Goal: Information Seeking & Learning: Find specific fact

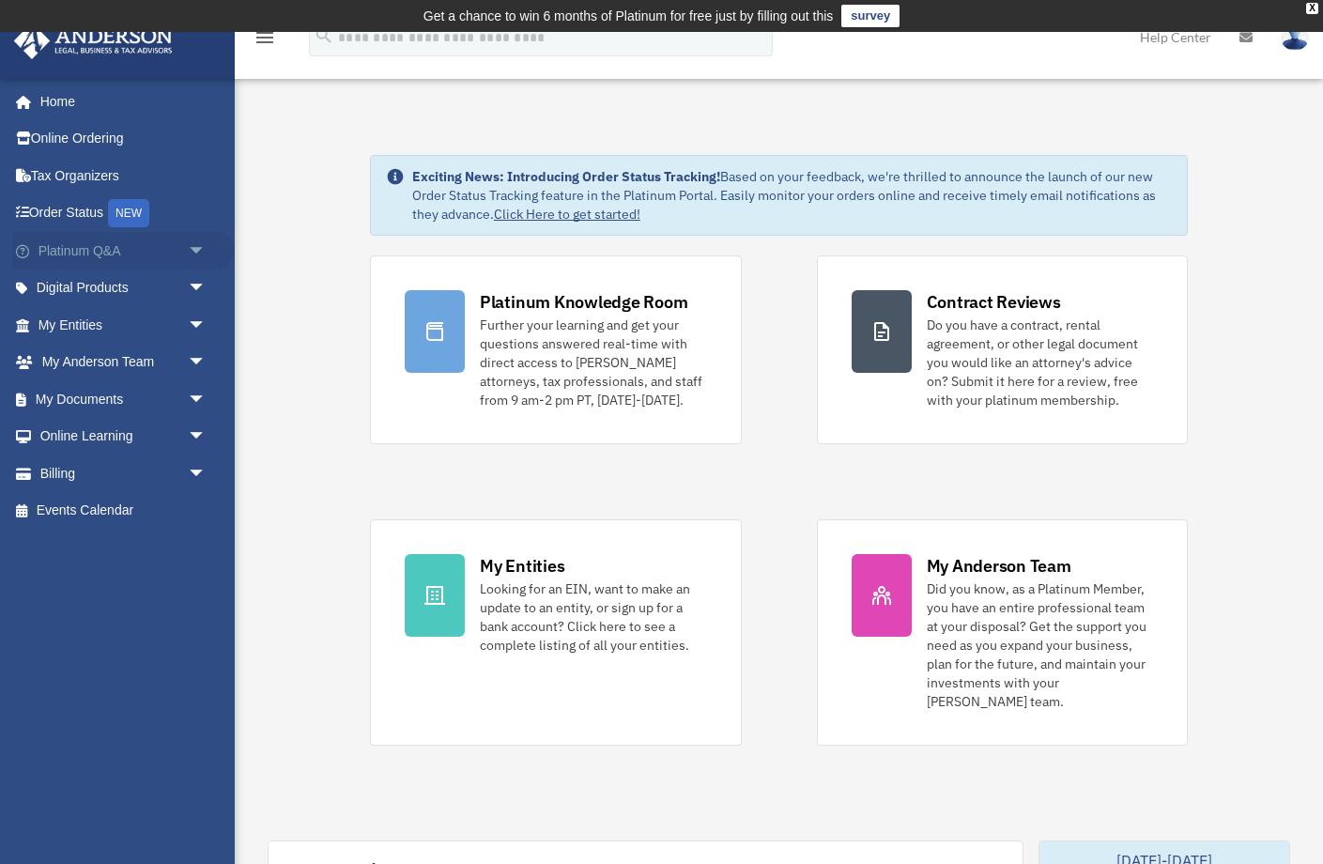
click at [116, 243] on link "Platinum Q&A arrow_drop_down" at bounding box center [124, 251] width 222 height 38
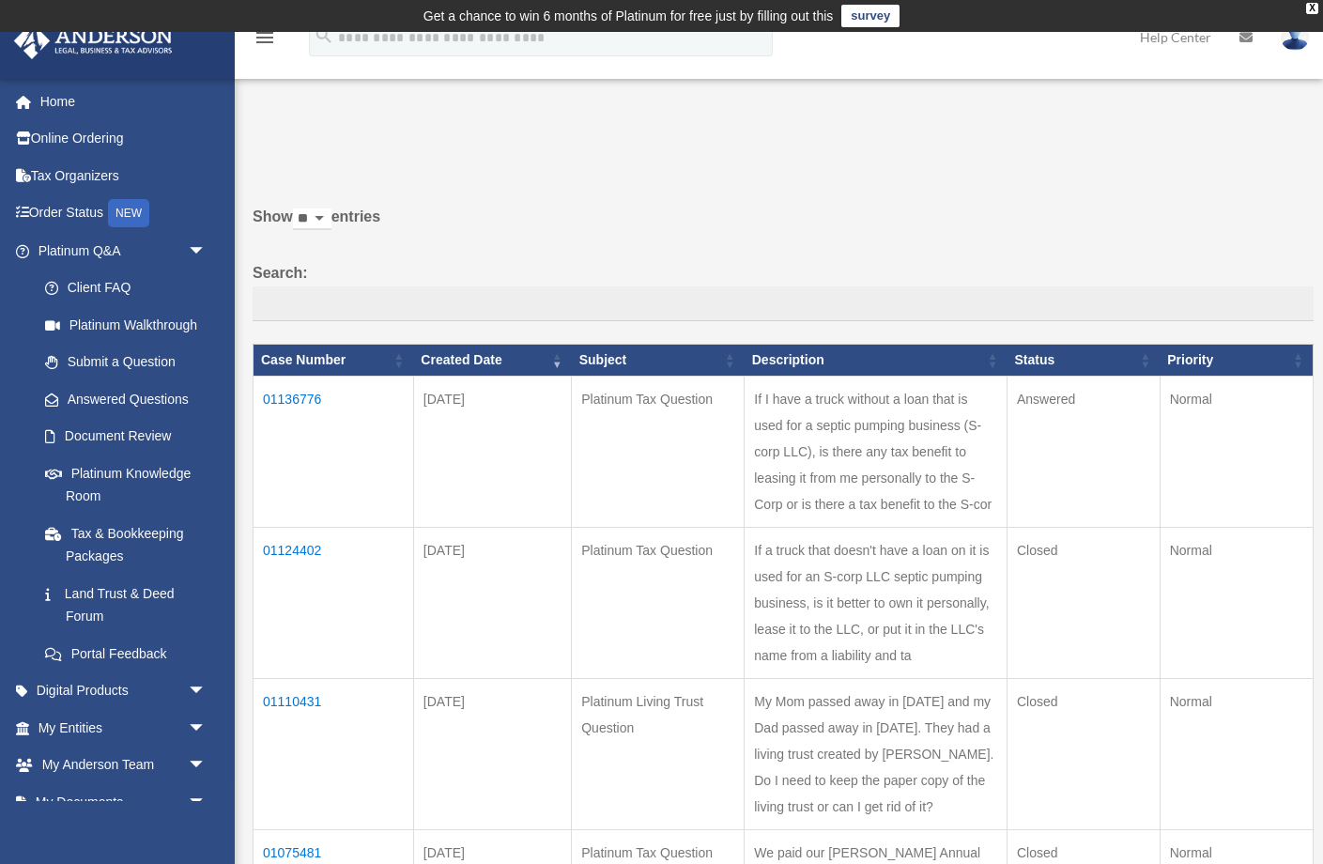
click at [778, 455] on td "If I have a truck without a loan that is used for a septic pumping business (S-…" at bounding box center [876, 452] width 263 height 151
click at [305, 416] on td "01136776" at bounding box center [334, 452] width 161 height 151
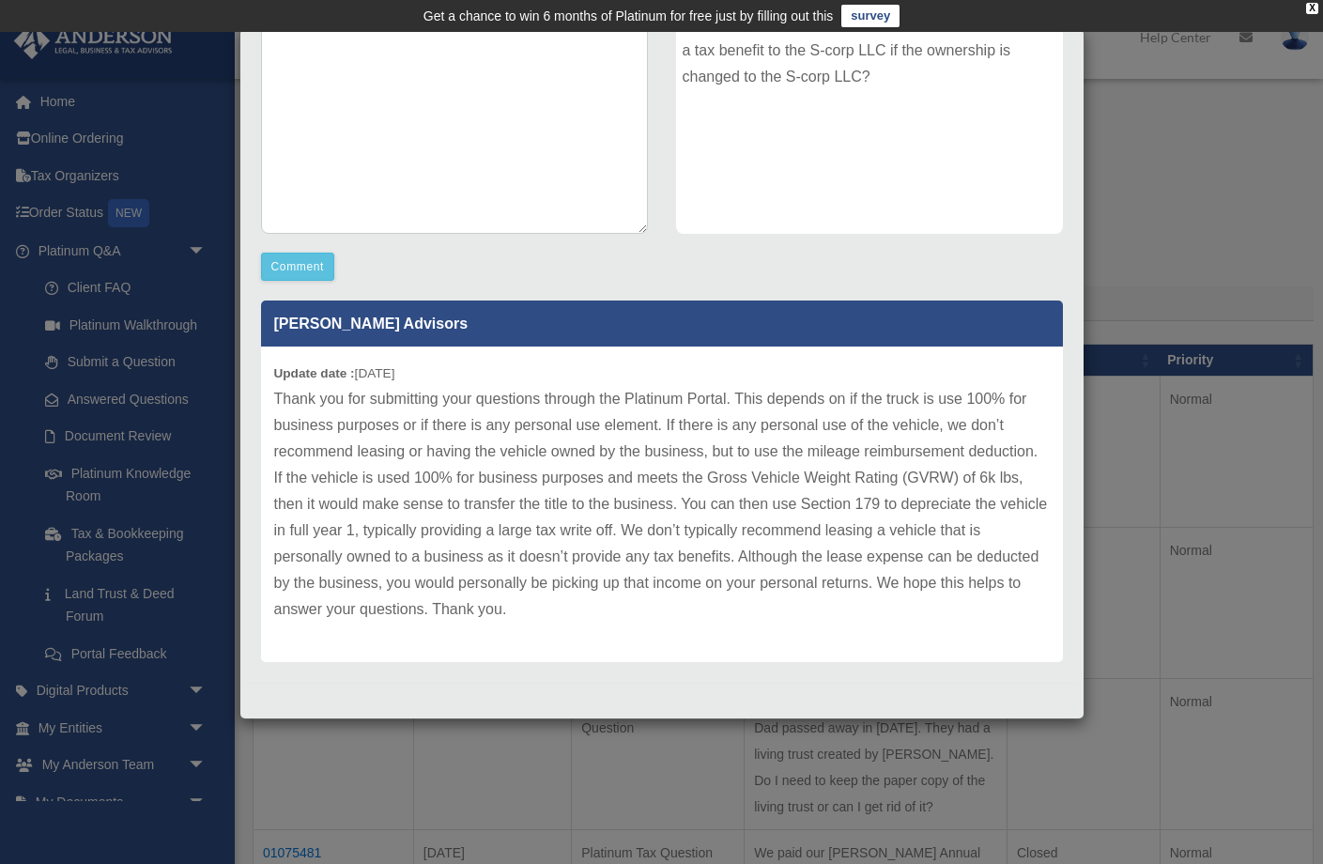
scroll to position [348, 0]
click at [296, 403] on p "Thank you for submitting your questions through the Platinum Portal. This depen…" at bounding box center [662, 504] width 776 height 237
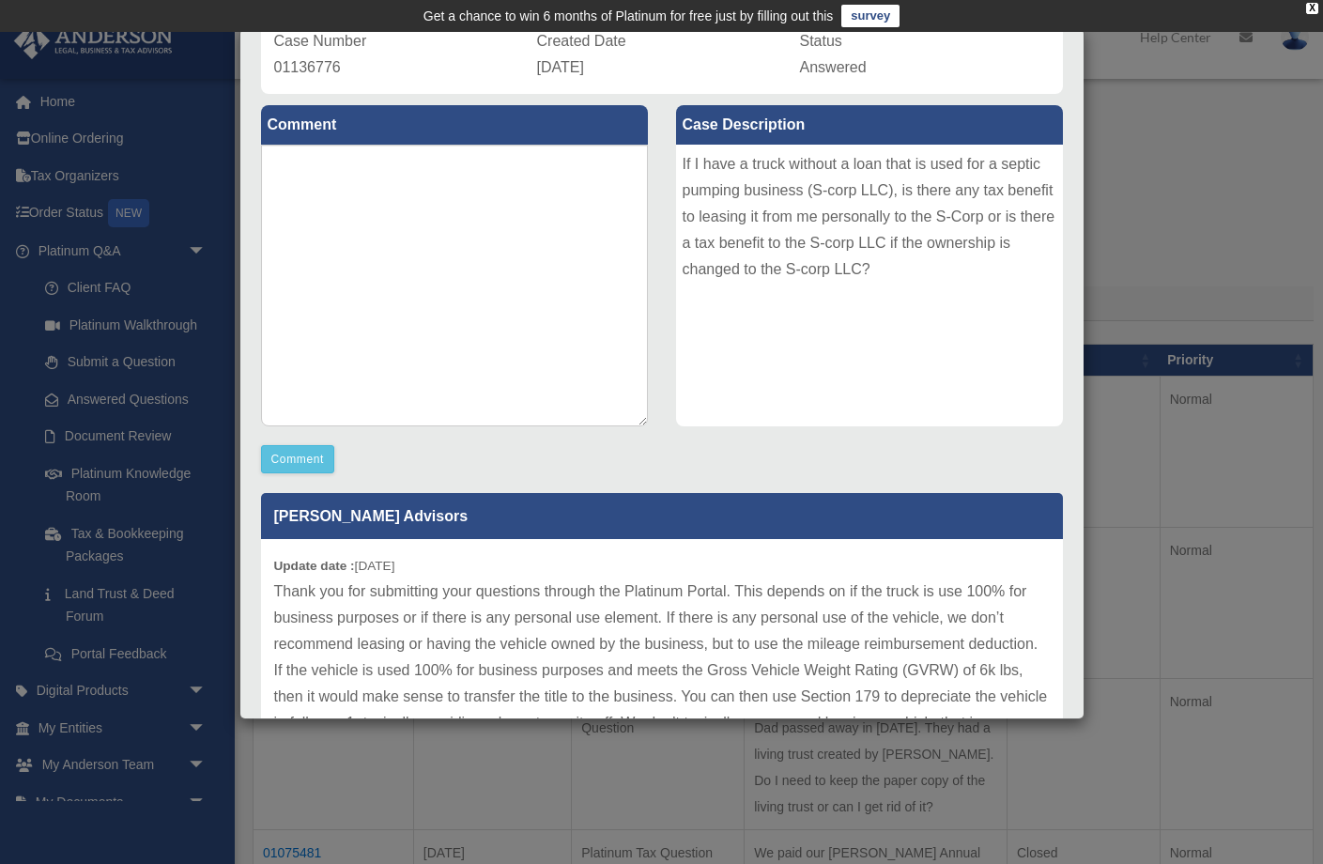
scroll to position [100, 0]
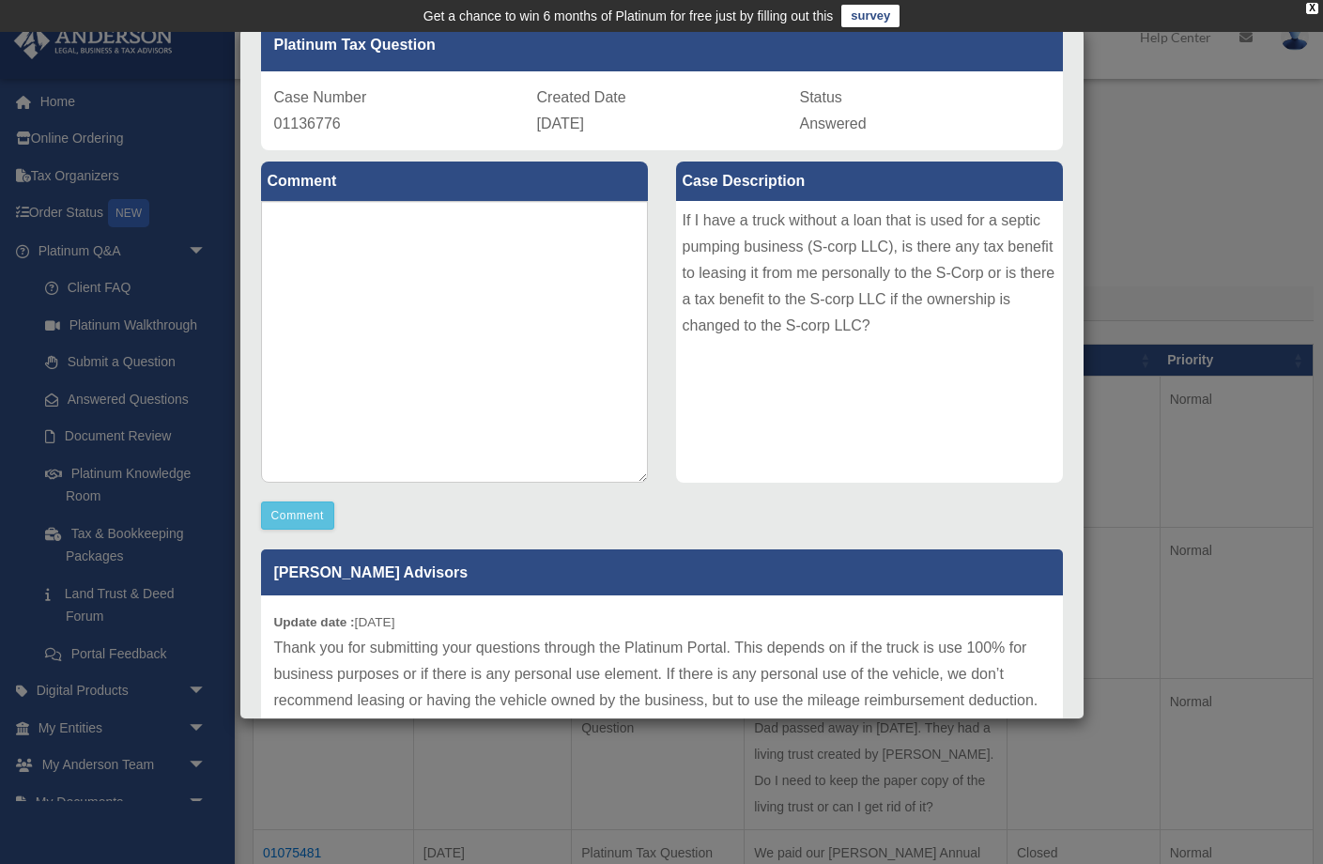
click at [887, 322] on div "If I have a truck without a loan that is used for a septic pumping business (S-…" at bounding box center [869, 342] width 387 height 282
click at [878, 325] on div "If I have a truck without a loan that is used for a septic pumping business (S-…" at bounding box center [869, 342] width 387 height 282
click at [686, 223] on div "If I have a truck without a loan that is used for a septic pumping business (S-…" at bounding box center [869, 342] width 387 height 282
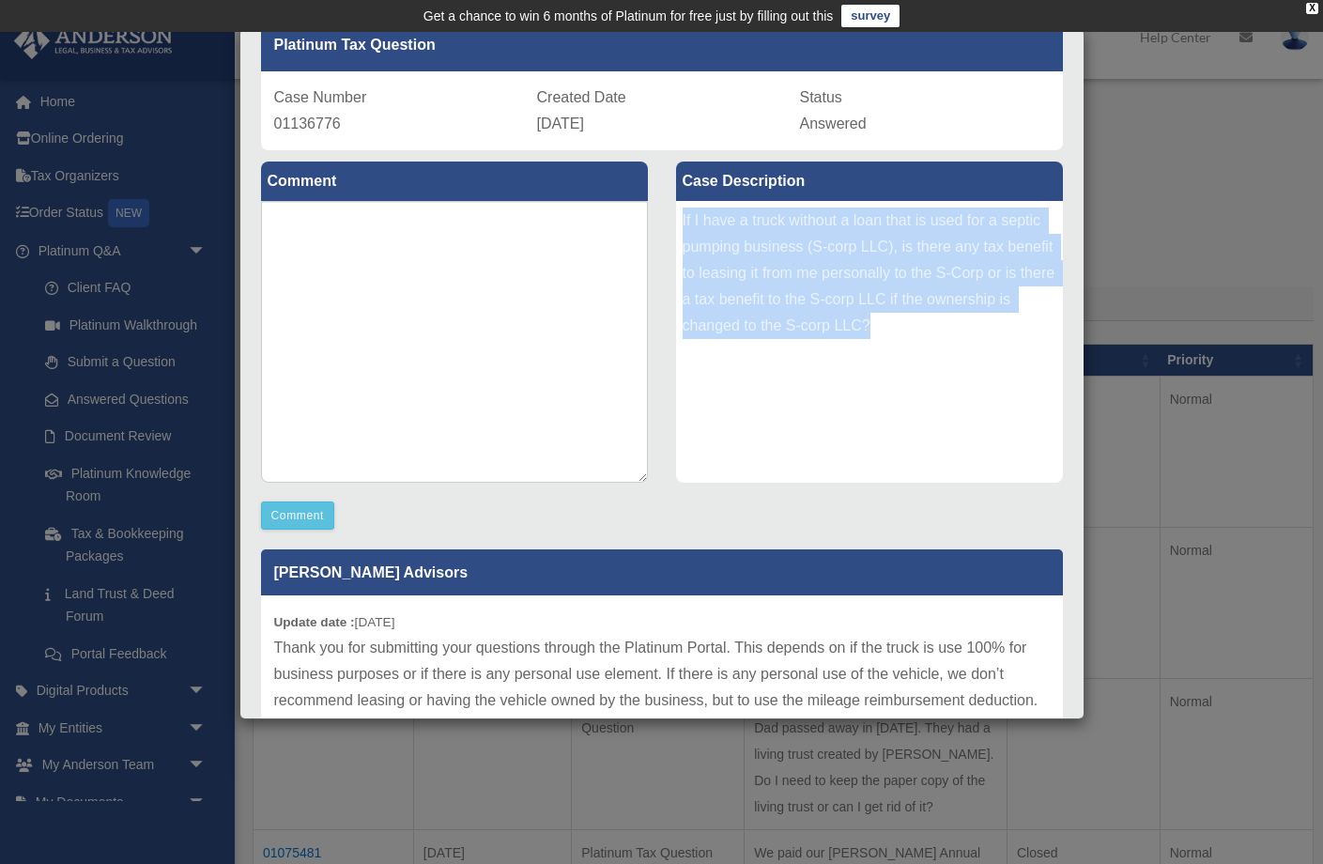
drag, startPoint x: 684, startPoint y: 220, endPoint x: 873, endPoint y: 335, distance: 221.3
click at [873, 335] on div "If I have a truck without a loan that is used for a septic pumping business (S-…" at bounding box center [869, 342] width 387 height 282
copy div "If I have a truck without a loan that is used for a septic pumping business (S-…"
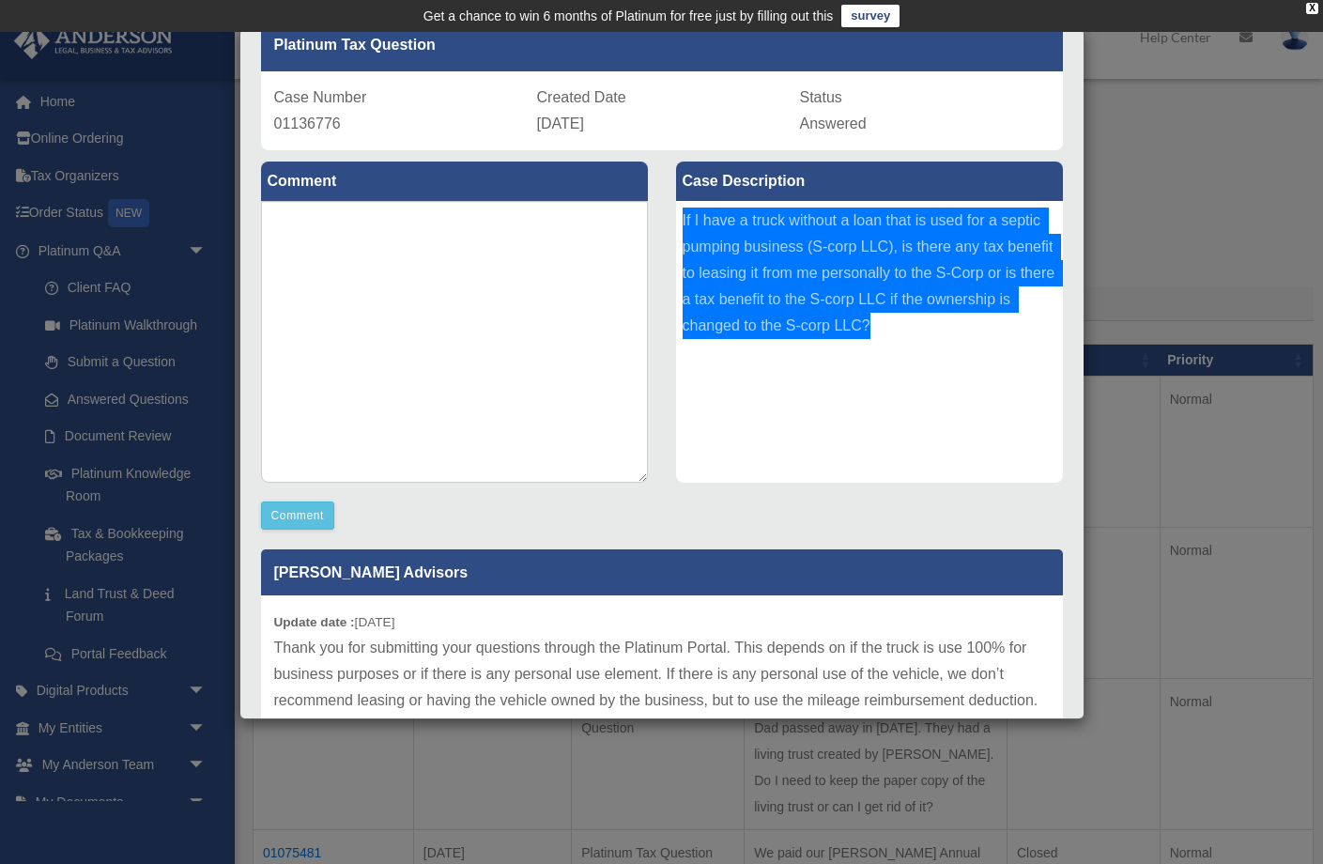
click at [108, 800] on div "Case Detail × Platinum Tax Question Case Number 01136776 Created Date [DATE] St…" at bounding box center [661, 432] width 1323 height 864
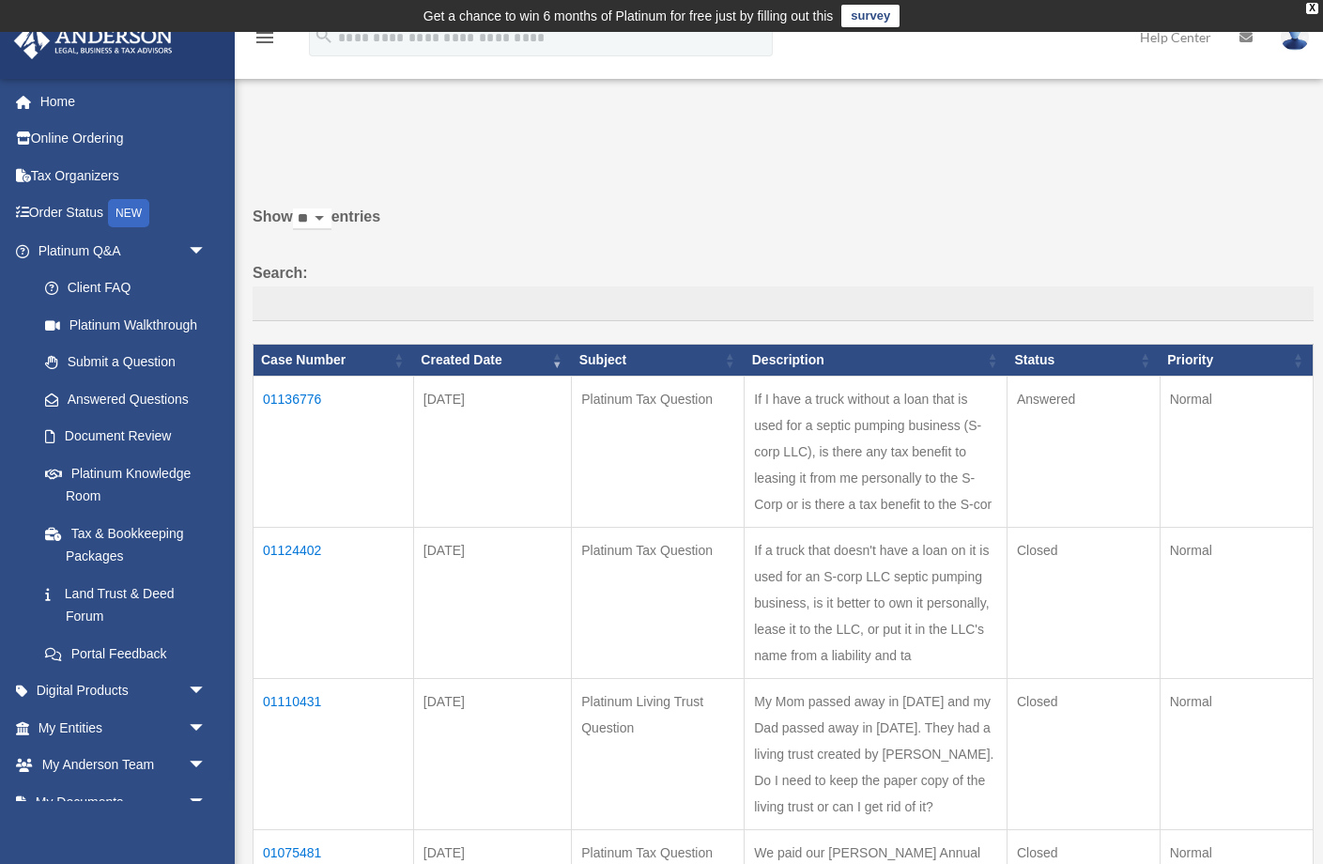
click at [745, 419] on td "If I have a truck without a loan that is used for a septic pumping business (S-…" at bounding box center [876, 452] width 263 height 151
click at [294, 416] on td "01136776" at bounding box center [334, 452] width 161 height 151
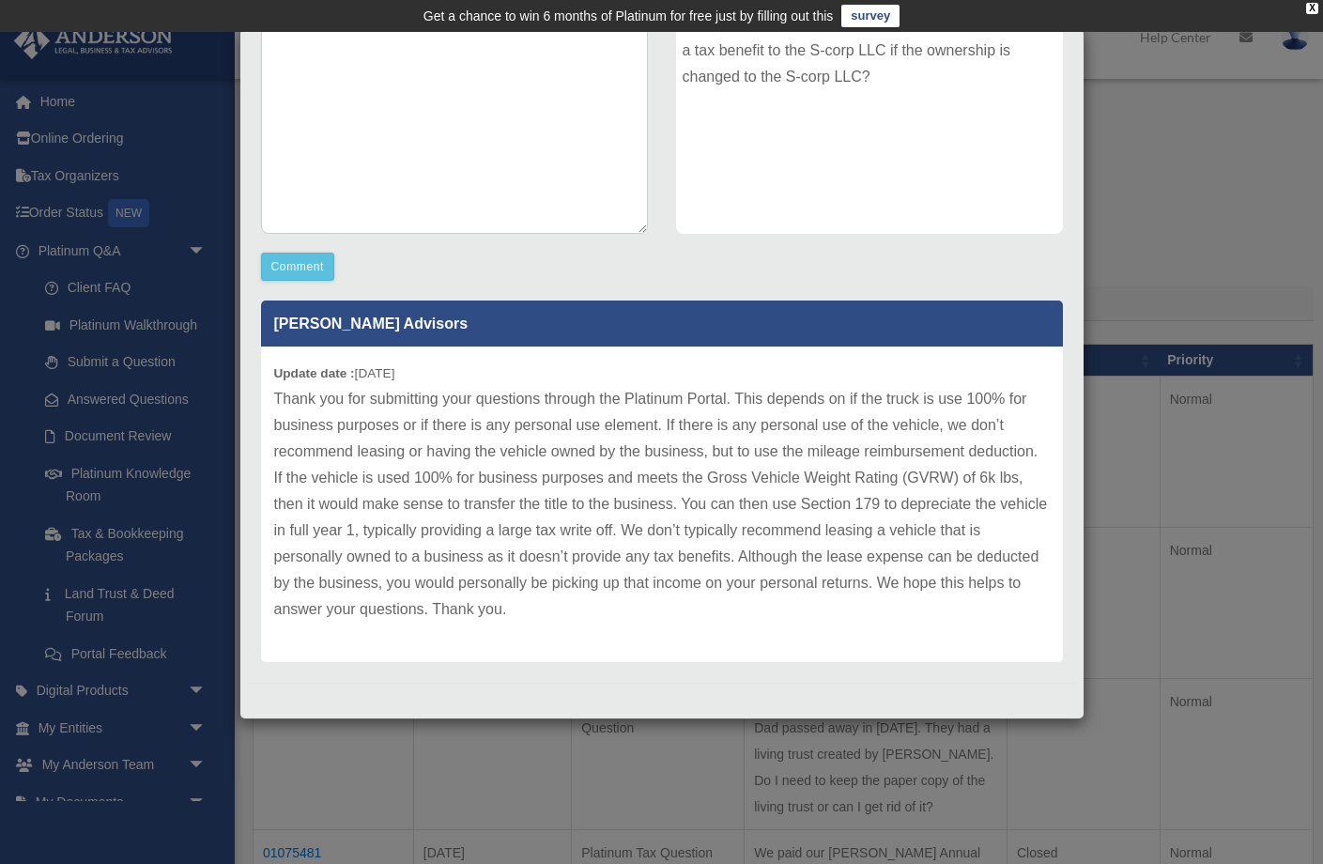
scroll to position [348, 0]
click at [274, 375] on b "Update date :" at bounding box center [314, 373] width 81 height 14
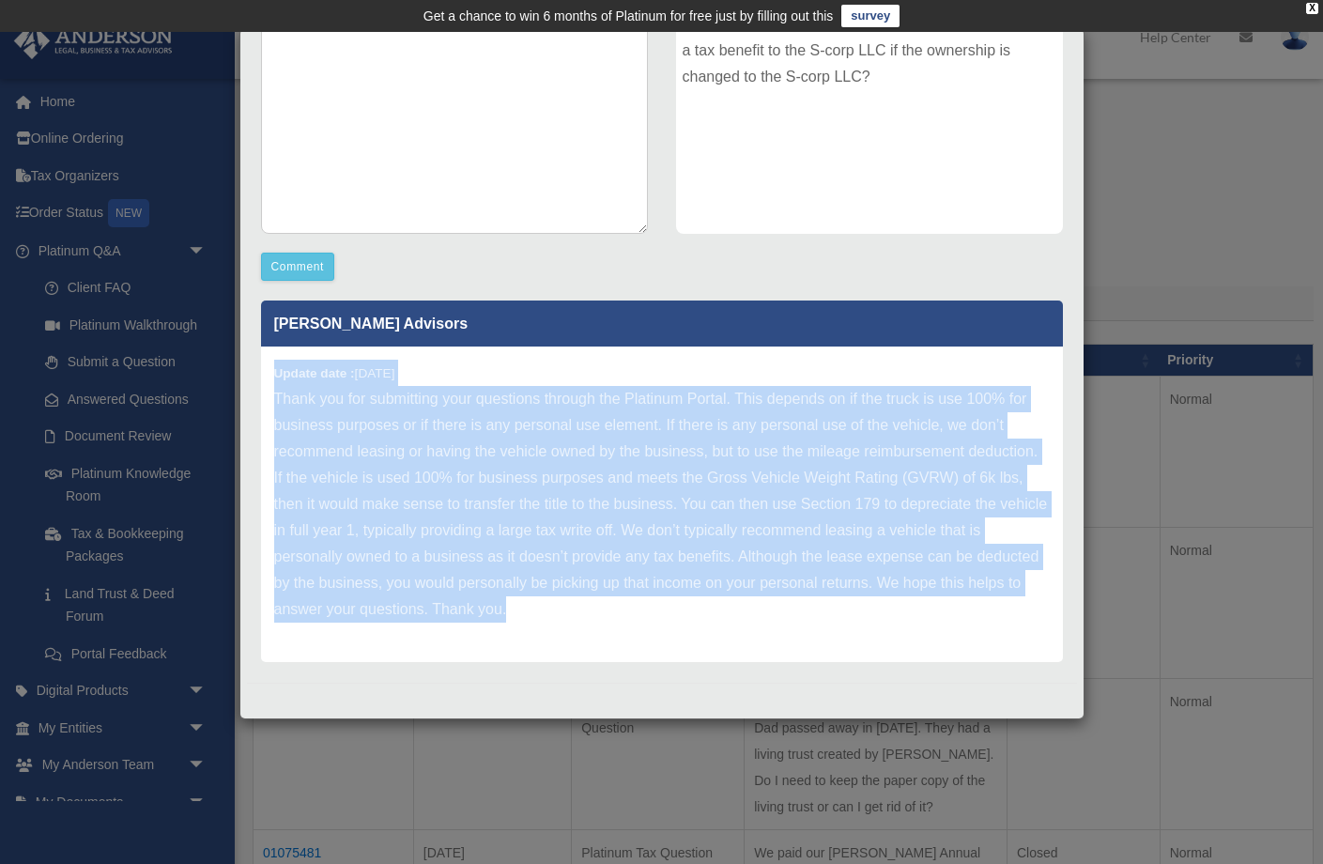
drag, startPoint x: 274, startPoint y: 372, endPoint x: 556, endPoint y: 588, distance: 355.0
click at [556, 611] on div "Update date : [DATE] Thank you for submitting your questions through the Platin…" at bounding box center [662, 505] width 802 height 316
copy div "Update date : [DATE] Thank you for submitting your questions through the Platin…"
